Goal: Navigation & Orientation: Find specific page/section

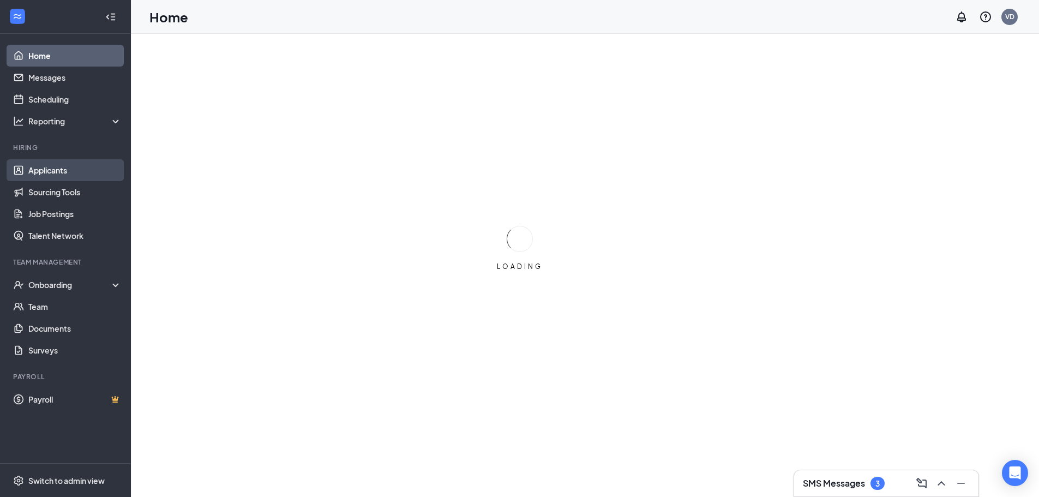
click at [46, 170] on link "Applicants" at bounding box center [74, 170] width 93 height 22
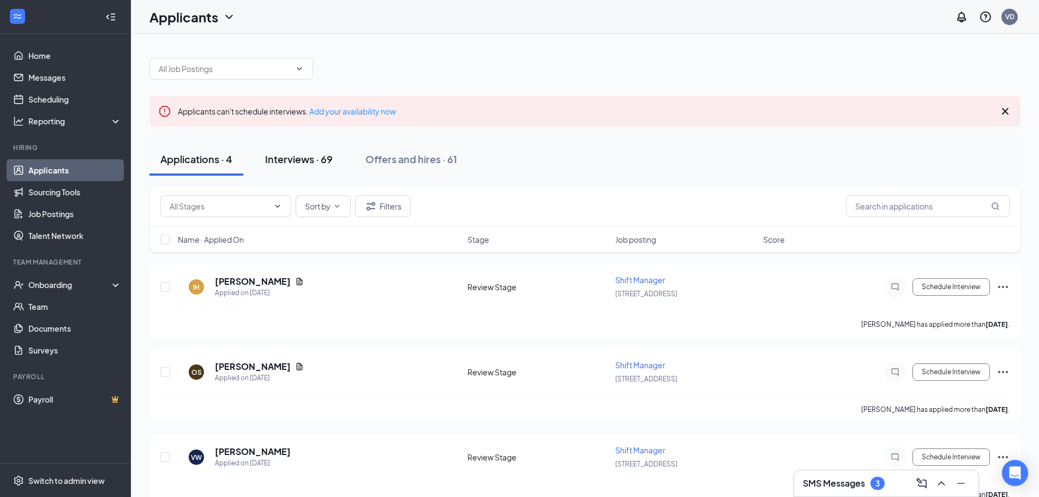
click at [312, 158] on div "Interviews · 69" at bounding box center [299, 159] width 68 height 14
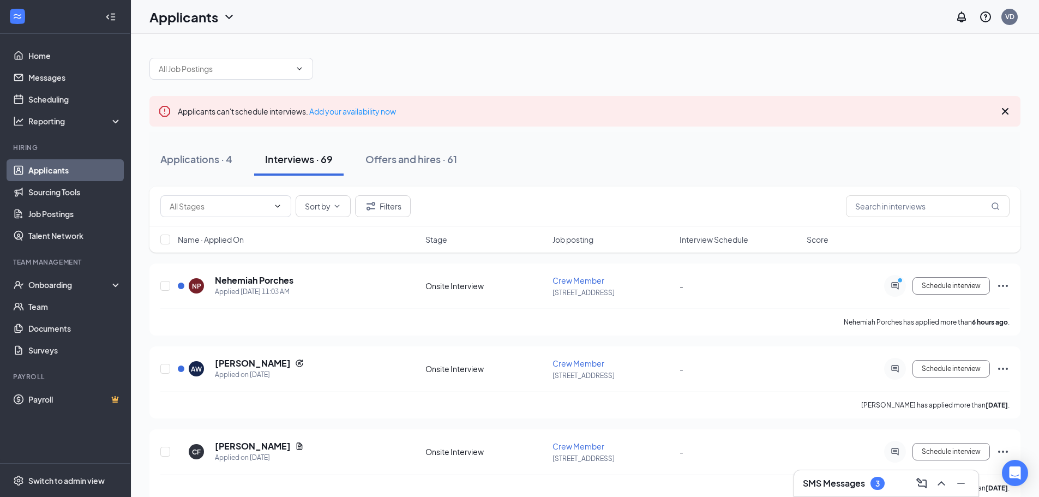
click at [62, 167] on link "Applicants" at bounding box center [74, 170] width 93 height 22
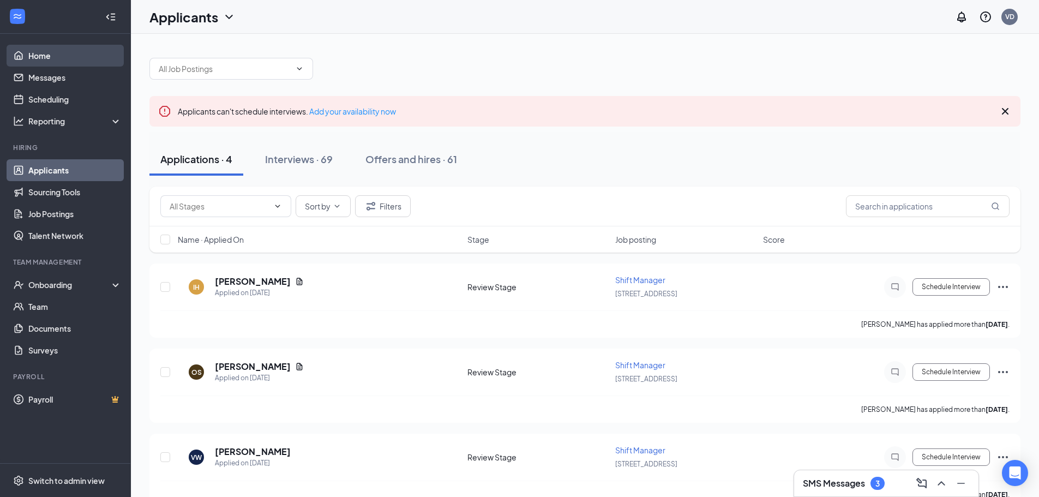
click at [55, 56] on link "Home" at bounding box center [74, 56] width 93 height 22
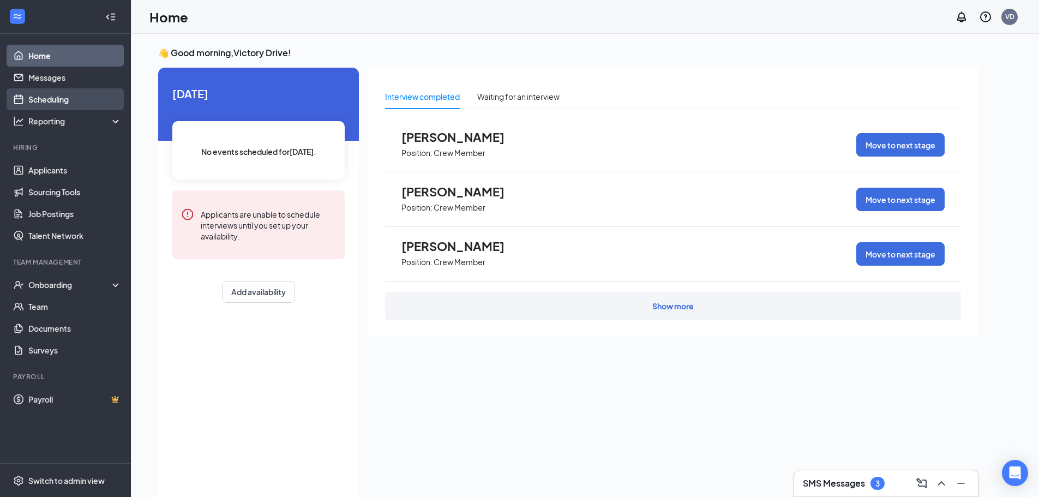
click at [67, 103] on link "Scheduling" at bounding box center [74, 99] width 93 height 22
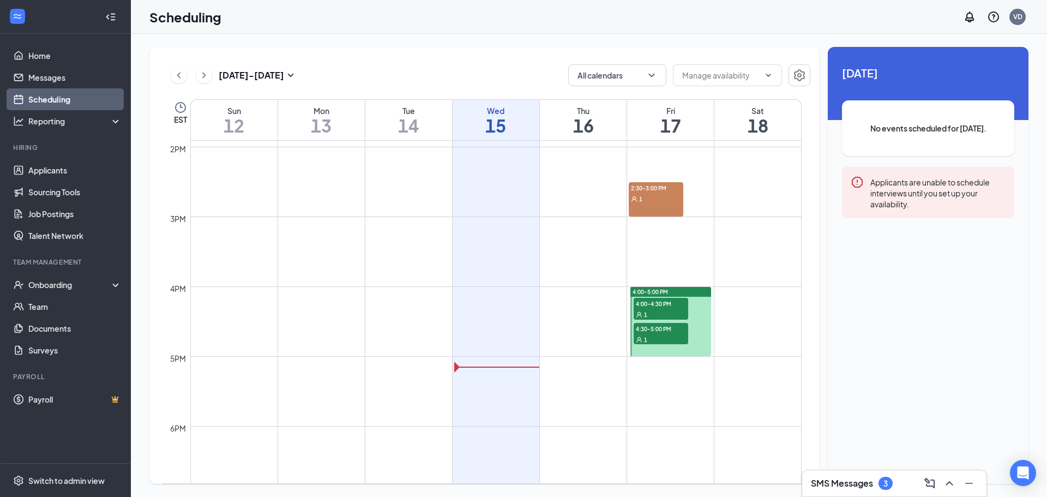
scroll to position [973, 0]
click at [654, 189] on span "2:30-3:00 PM" at bounding box center [656, 186] width 55 height 11
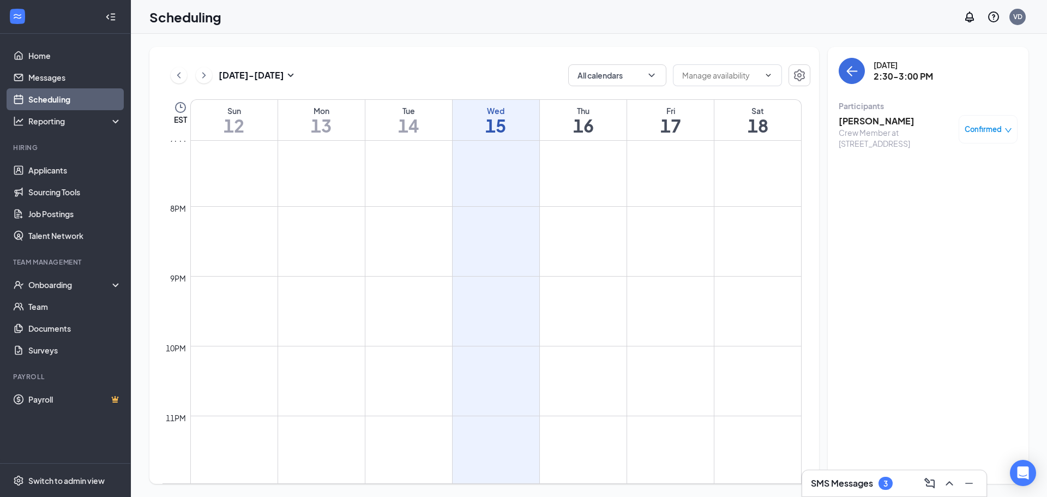
scroll to position [1333, 0]
click at [890, 485] on div "3" at bounding box center [886, 483] width 14 height 13
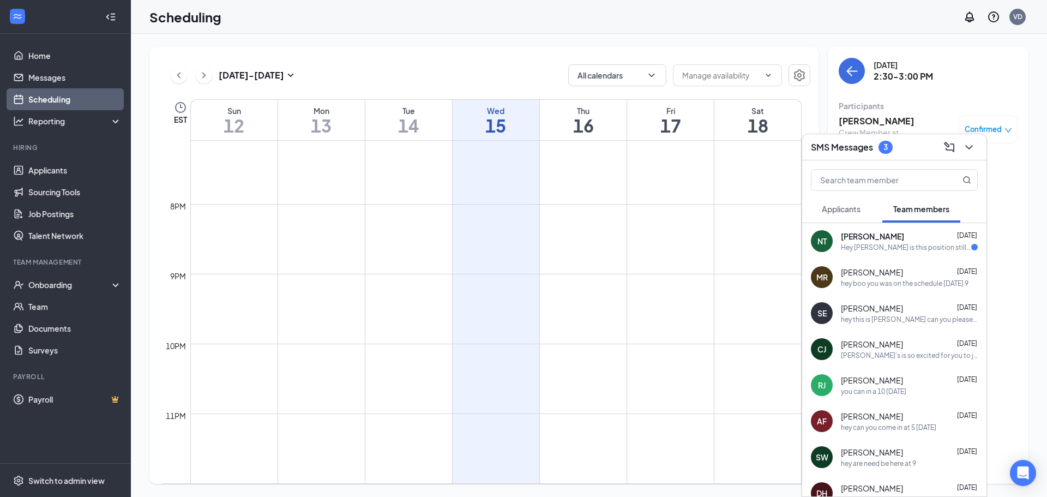
click at [910, 245] on div "Hey [PERSON_NAME] is this position still available?" at bounding box center [906, 247] width 130 height 9
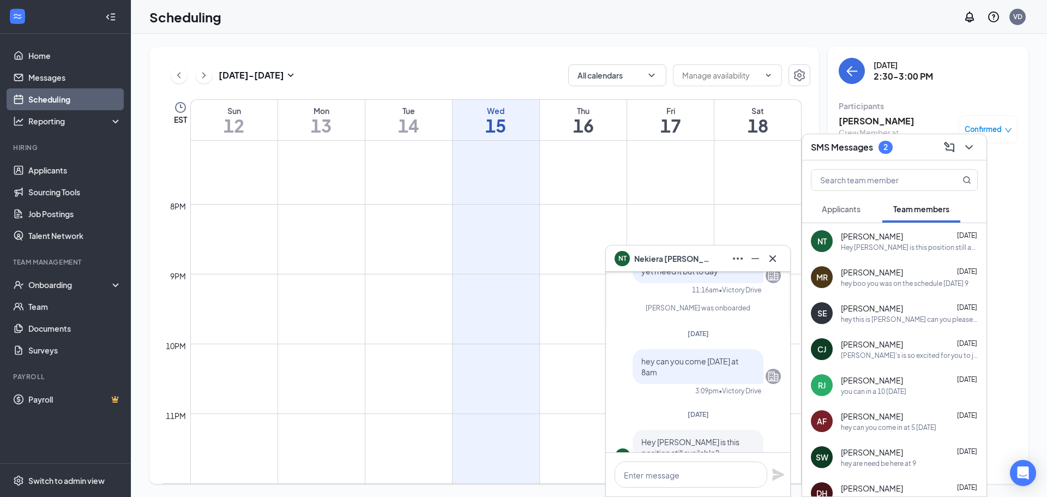
scroll to position [0, 0]
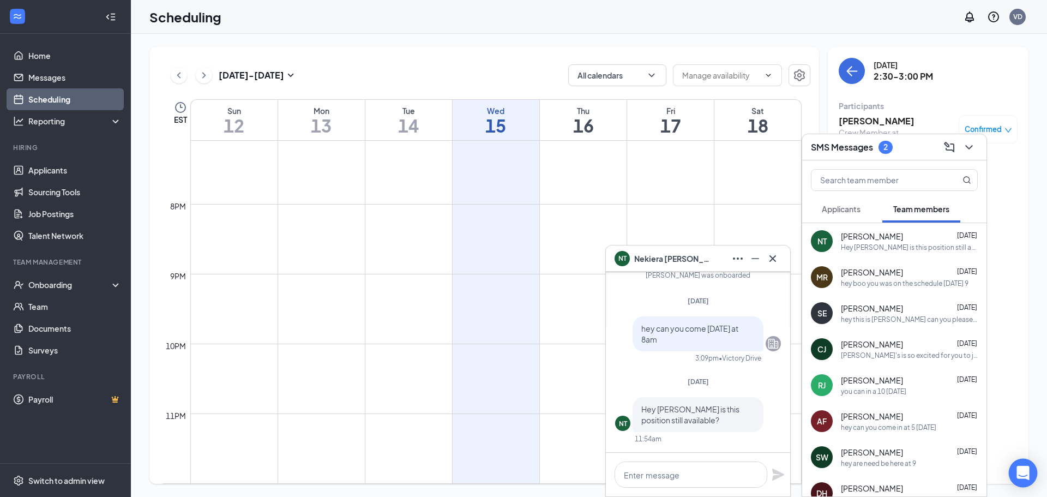
click at [1028, 476] on icon "Open Intercom Messenger" at bounding box center [1023, 473] width 14 height 14
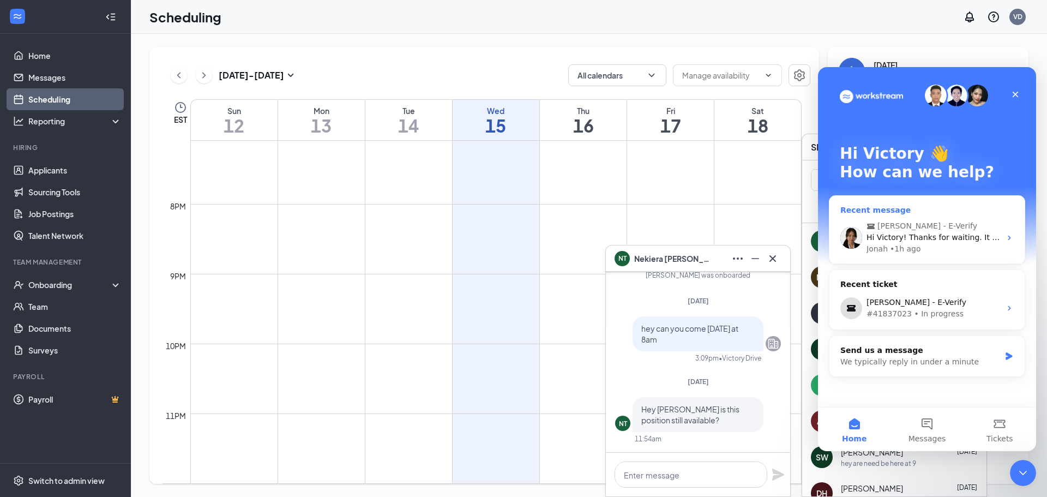
click at [908, 245] on div "• 1h ago" at bounding box center [905, 248] width 31 height 11
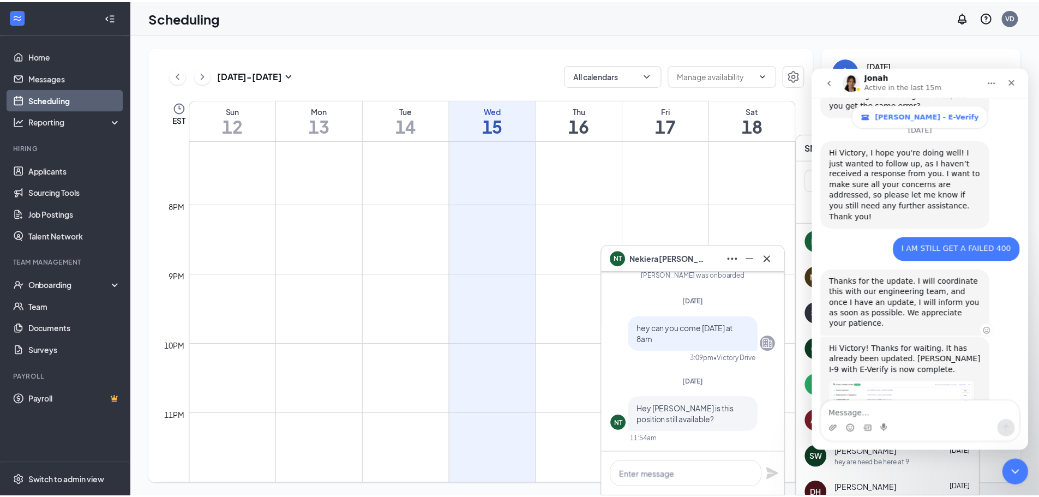
scroll to position [1047, 0]
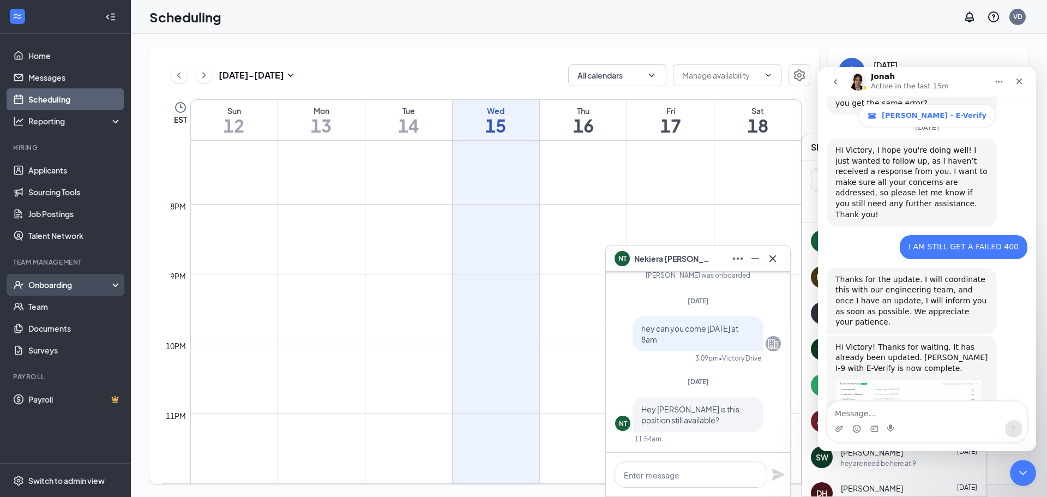
click at [55, 286] on div "Onboarding" at bounding box center [70, 284] width 84 height 11
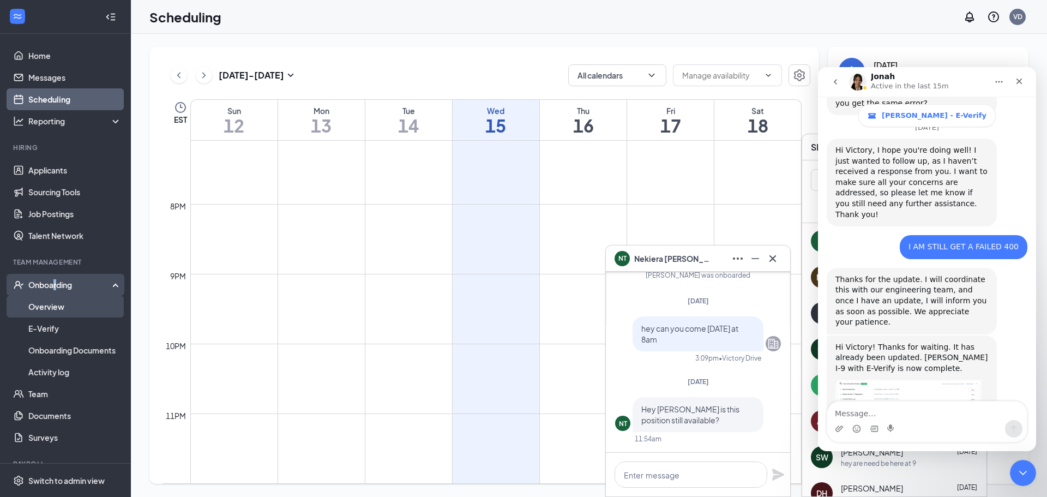
click at [57, 308] on link "Overview" at bounding box center [74, 307] width 93 height 22
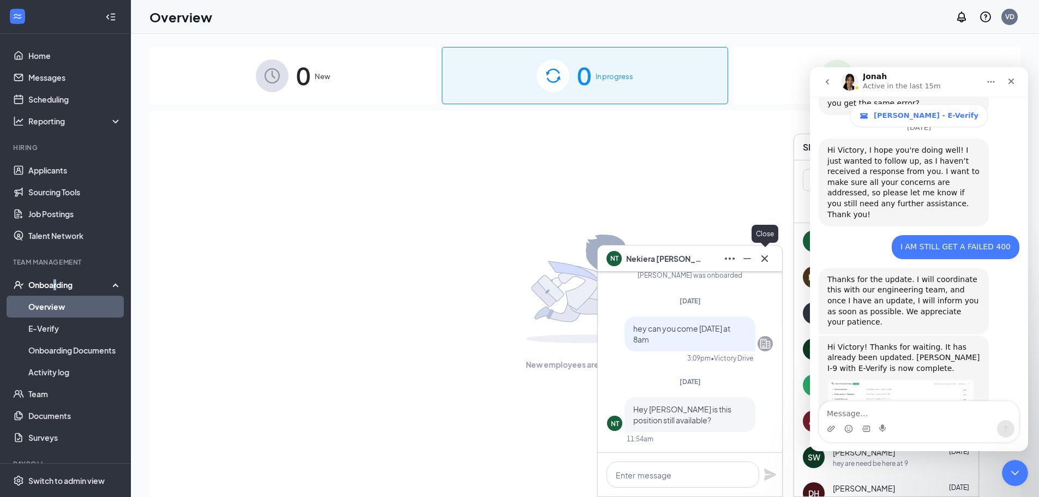
click at [764, 257] on icon "Cross" at bounding box center [764, 258] width 7 height 7
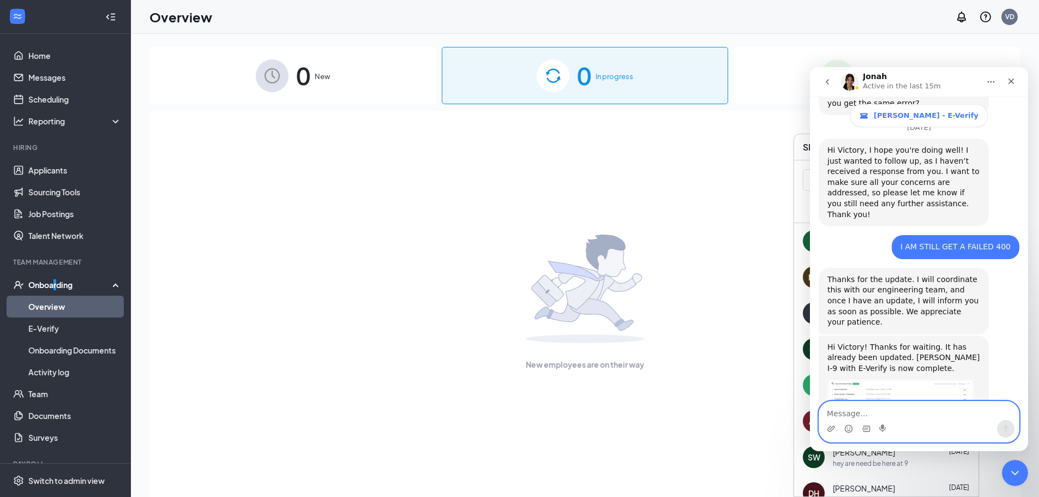
click at [852, 410] on textarea "Message…" at bounding box center [919, 410] width 200 height 19
type textarea "NO THANK YOU DONE"
click at [1009, 429] on icon "Send a message…" at bounding box center [1005, 428] width 9 height 9
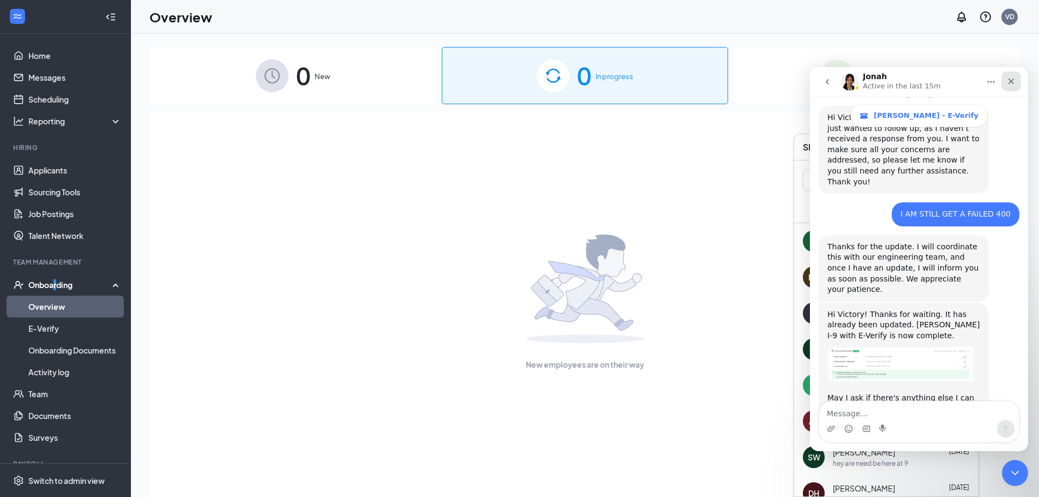
click at [1015, 82] on icon "Close" at bounding box center [1011, 81] width 9 height 9
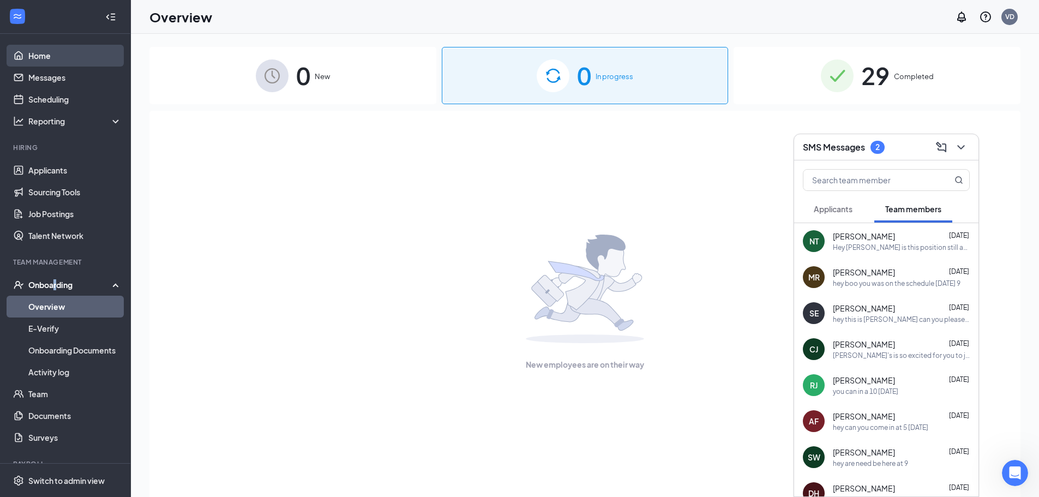
click at [38, 54] on link "Home" at bounding box center [74, 56] width 93 height 22
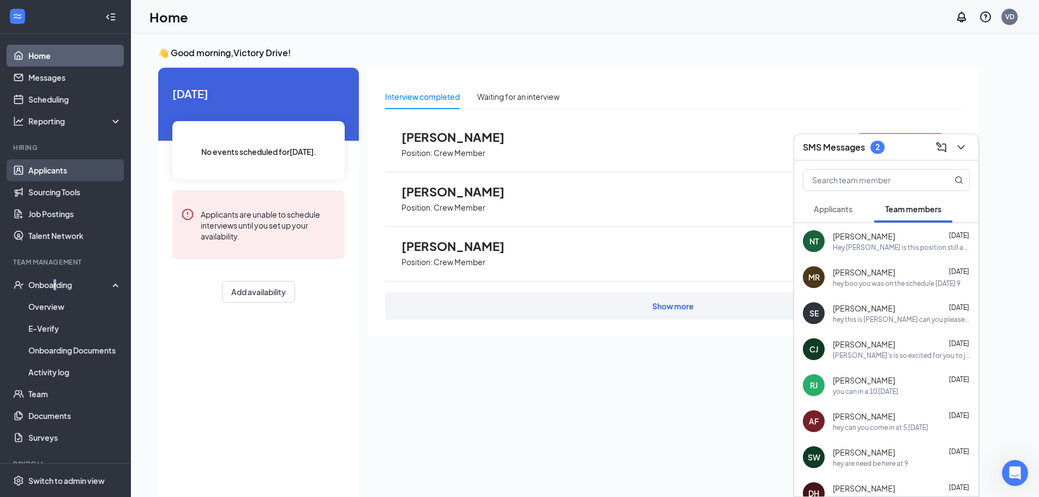
click at [43, 170] on link "Applicants" at bounding box center [74, 170] width 93 height 22
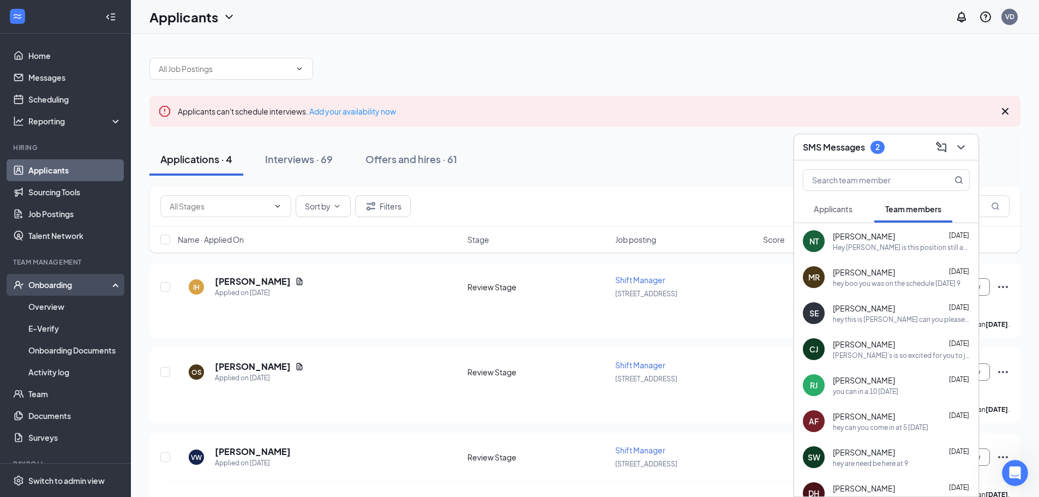
click at [49, 284] on div "Onboarding" at bounding box center [70, 284] width 84 height 11
